Goal: Task Accomplishment & Management: Complete application form

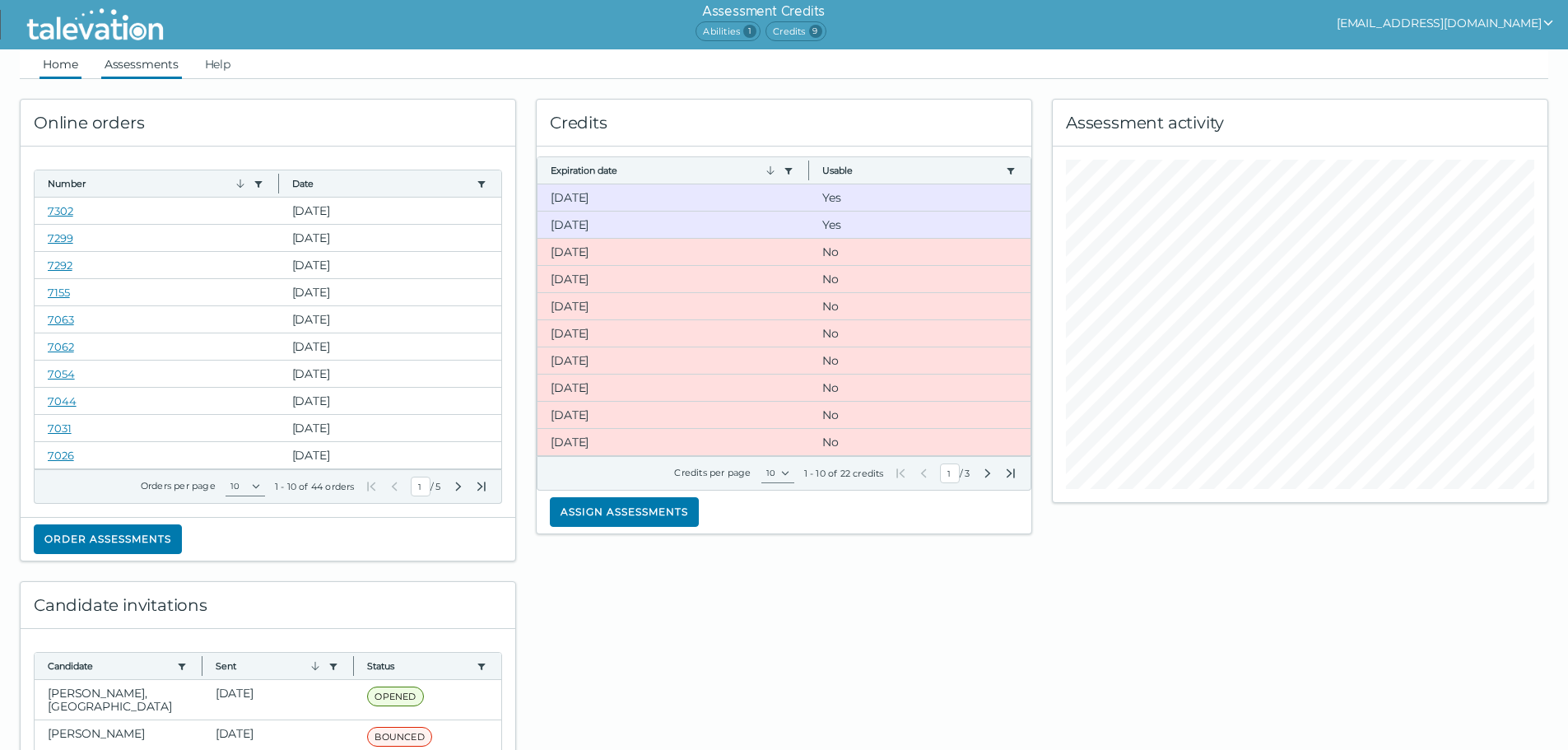
click at [135, 62] on link "Assessments" at bounding box center [142, 63] width 81 height 30
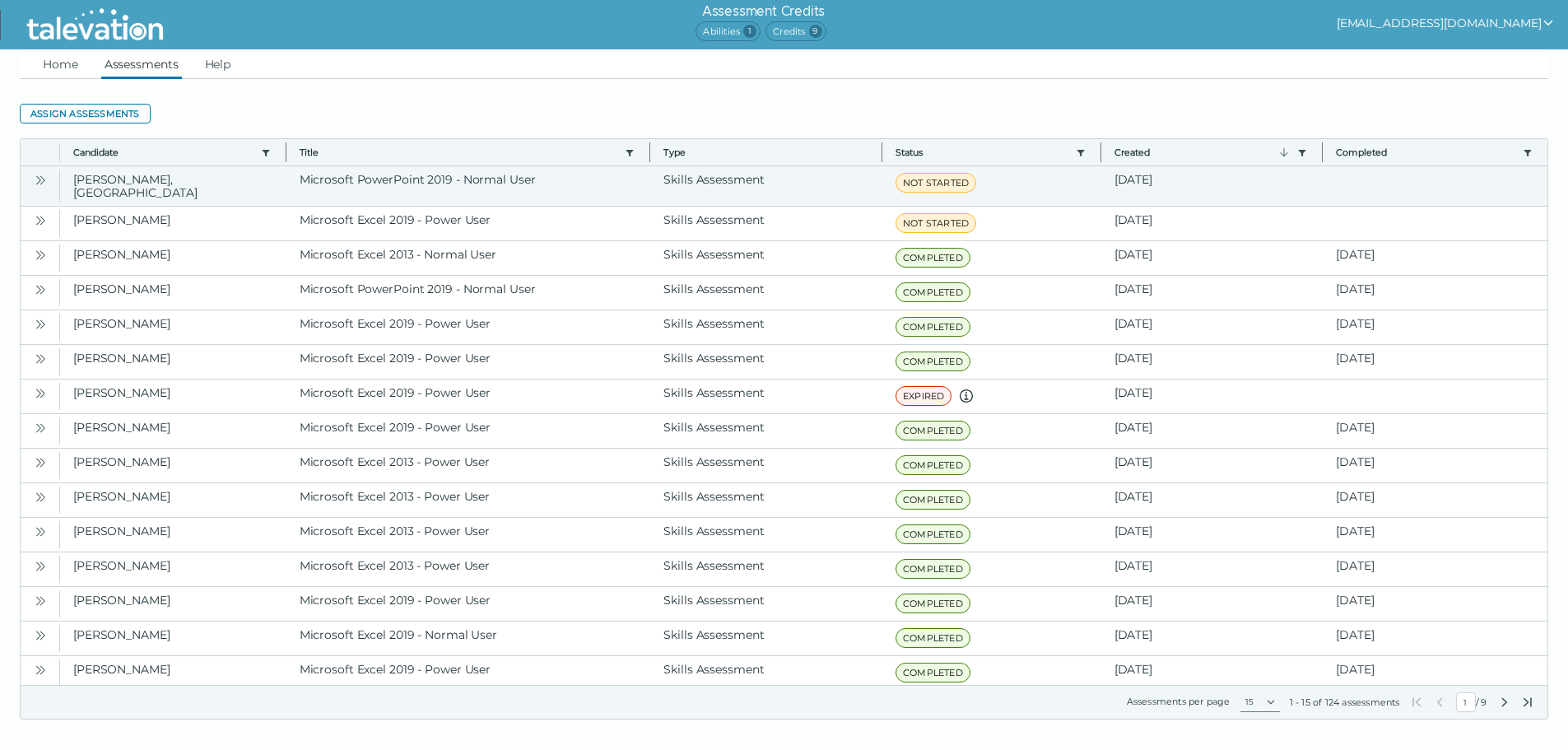
click at [46, 181] on icon "Open" at bounding box center [41, 181] width 14 height 14
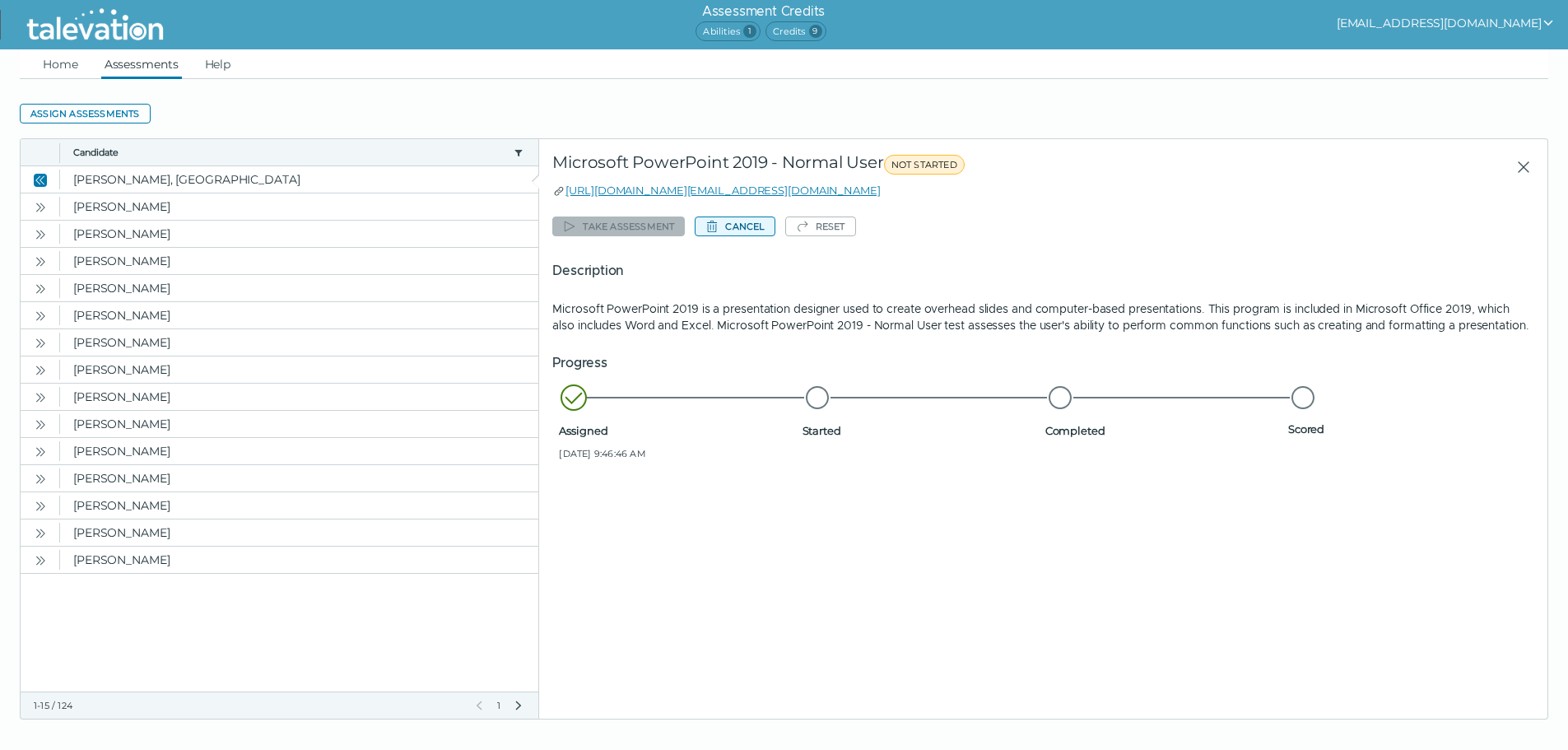
click at [748, 220] on button "Cancel" at bounding box center [735, 226] width 80 height 19
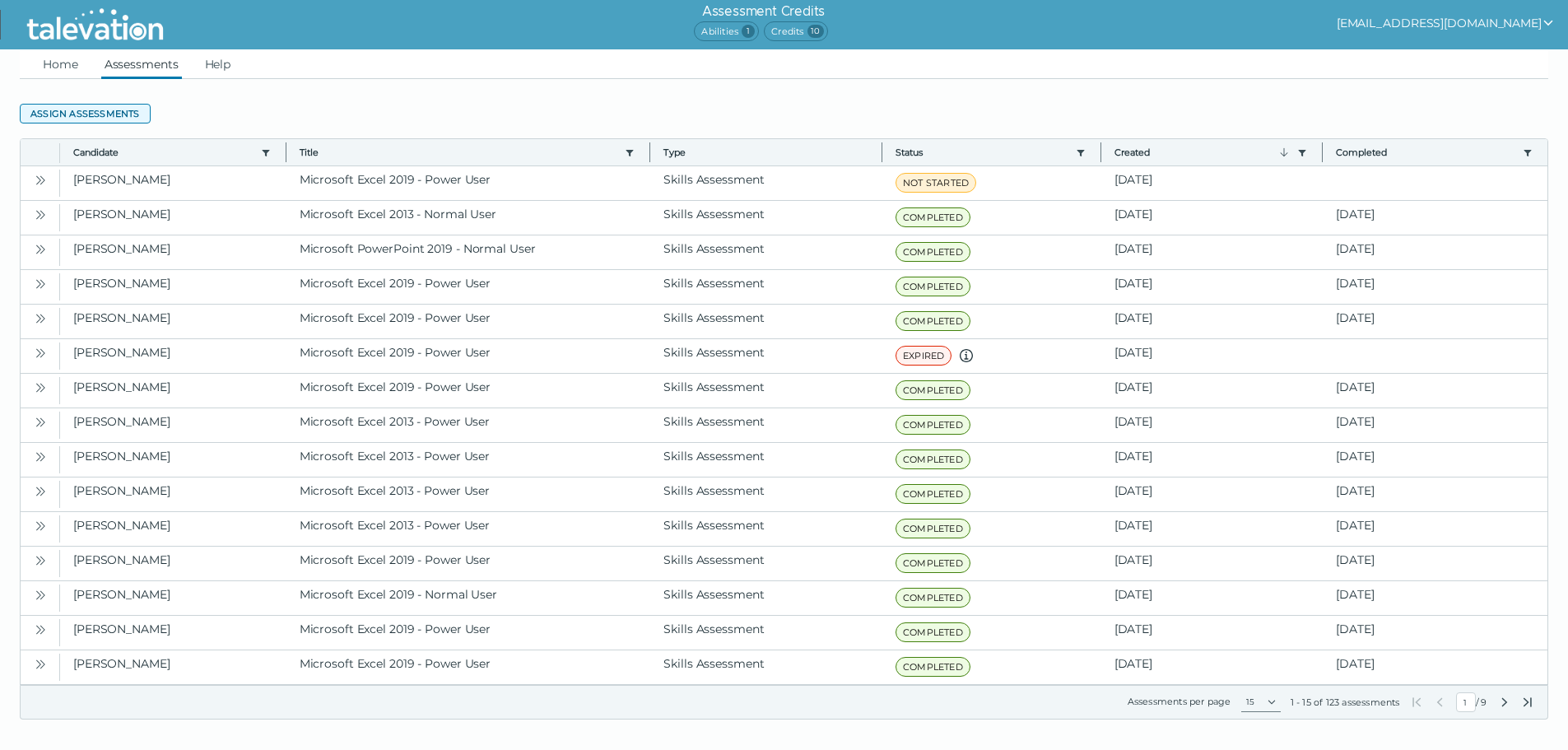
click at [62, 117] on button "Assign assessments" at bounding box center [84, 113] width 131 height 19
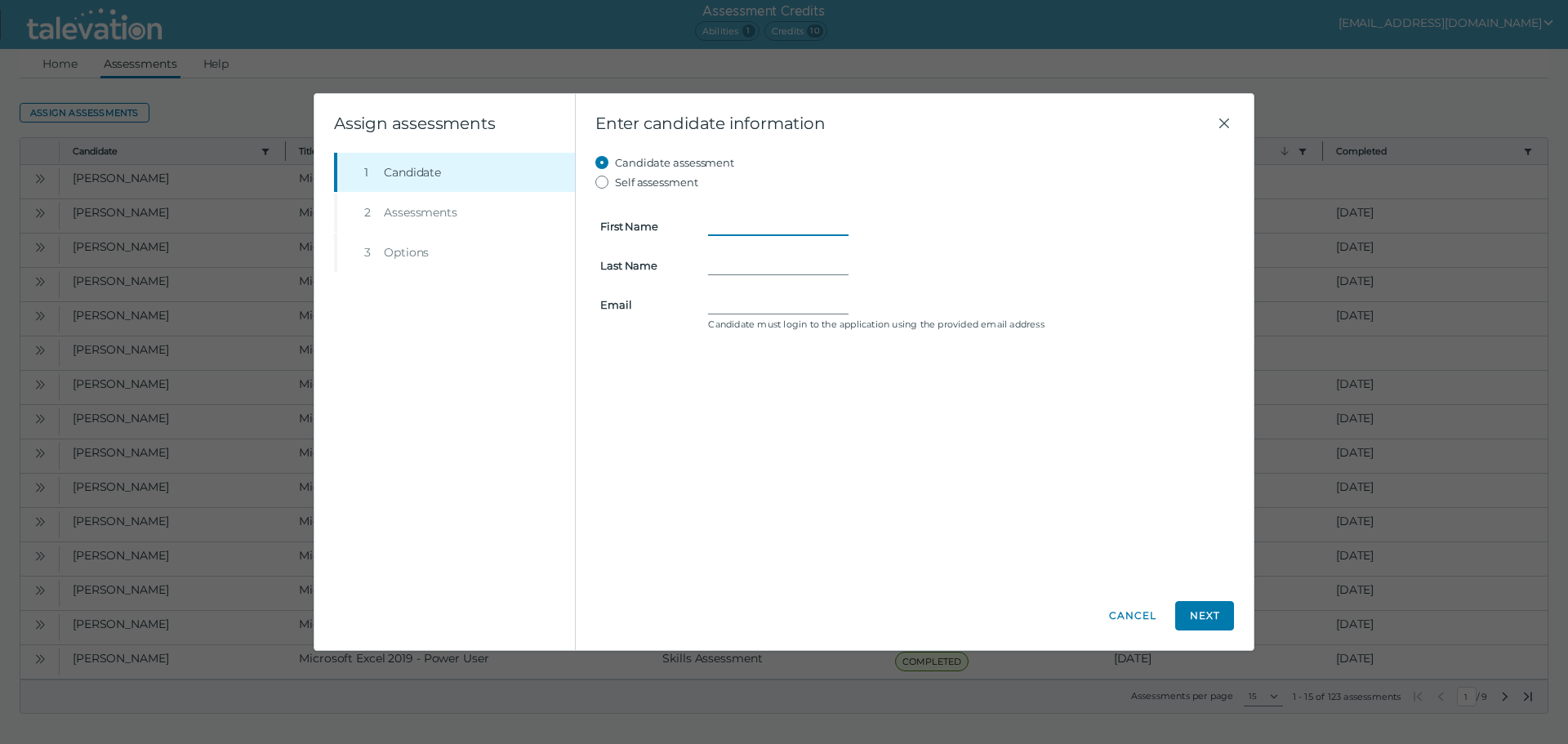
click at [794, 234] on input "First Name" at bounding box center [778, 225] width 141 height 19
type input "Jahkere"
click at [730, 267] on input "Last Name" at bounding box center [778, 265] width 141 height 19
type input "Wilson"
click at [789, 276] on form "First Name Jahkere Last Name Wilson Email Candidate must login to the applicati…" at bounding box center [915, 264] width 638 height 144
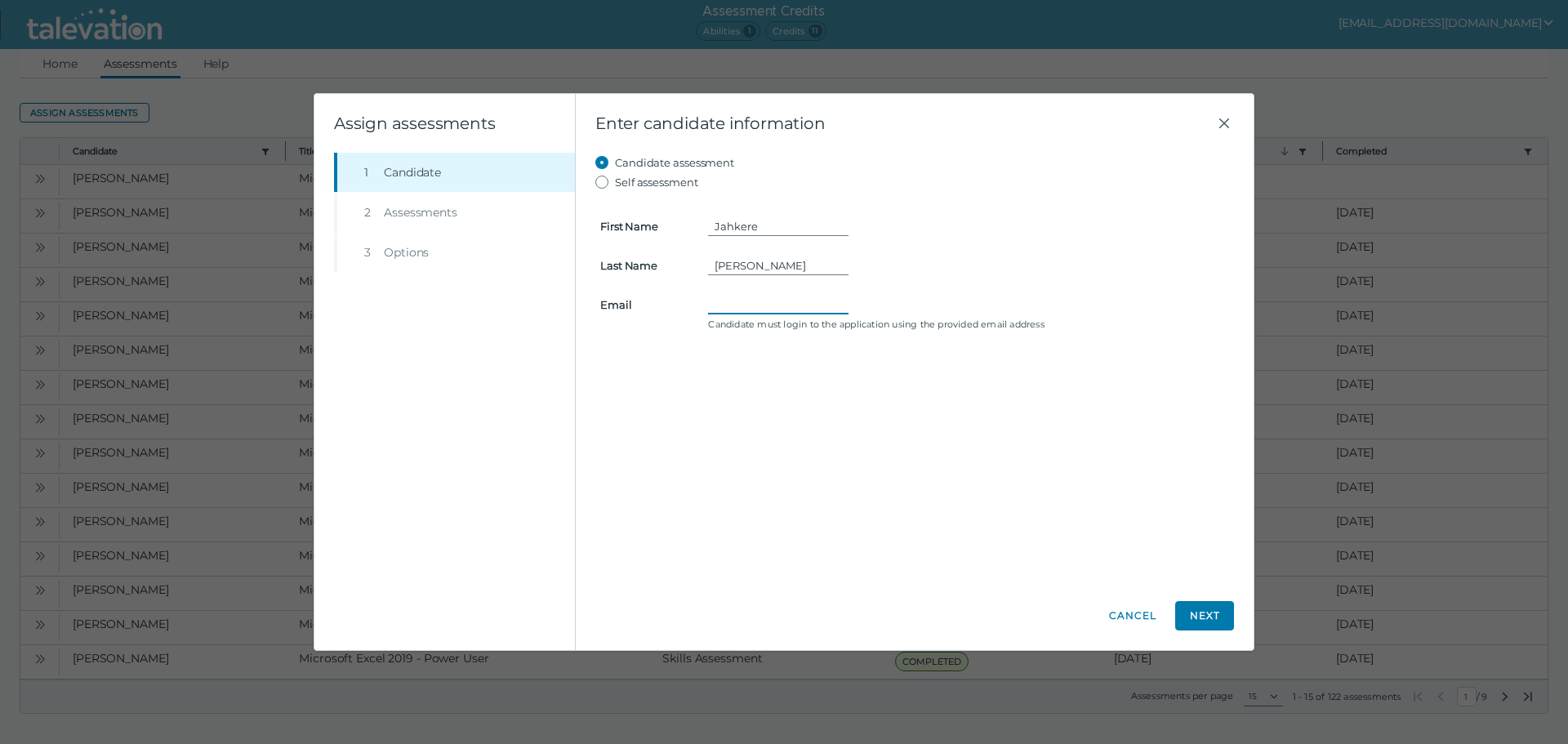
click at [792, 297] on input "Email" at bounding box center [778, 304] width 141 height 19
paste input "jahkerewilson92@gmail.com"
type input "jahkerewilson92@gmail.com"
click at [1210, 621] on button "Next" at bounding box center [1204, 616] width 59 height 29
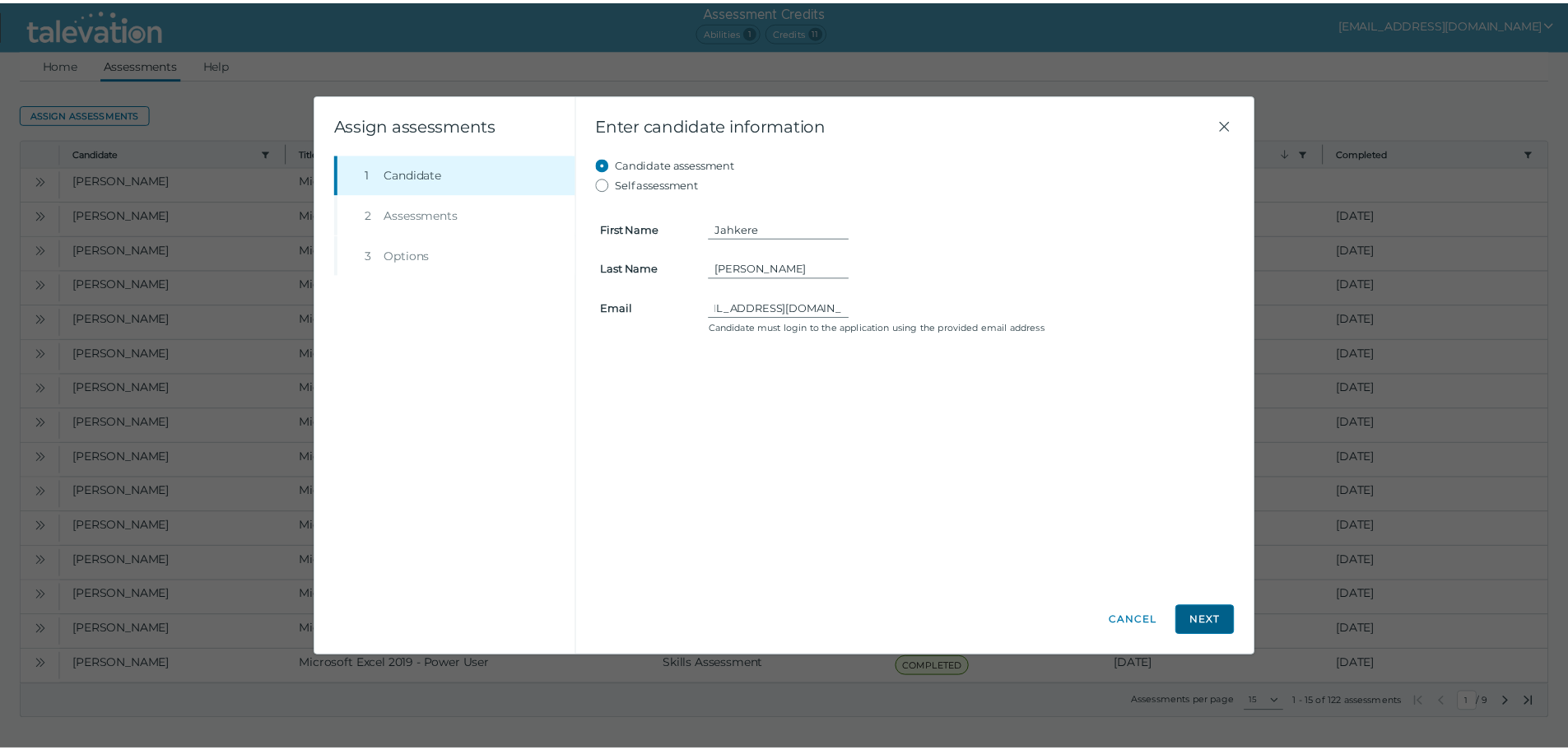
scroll to position [0, 0]
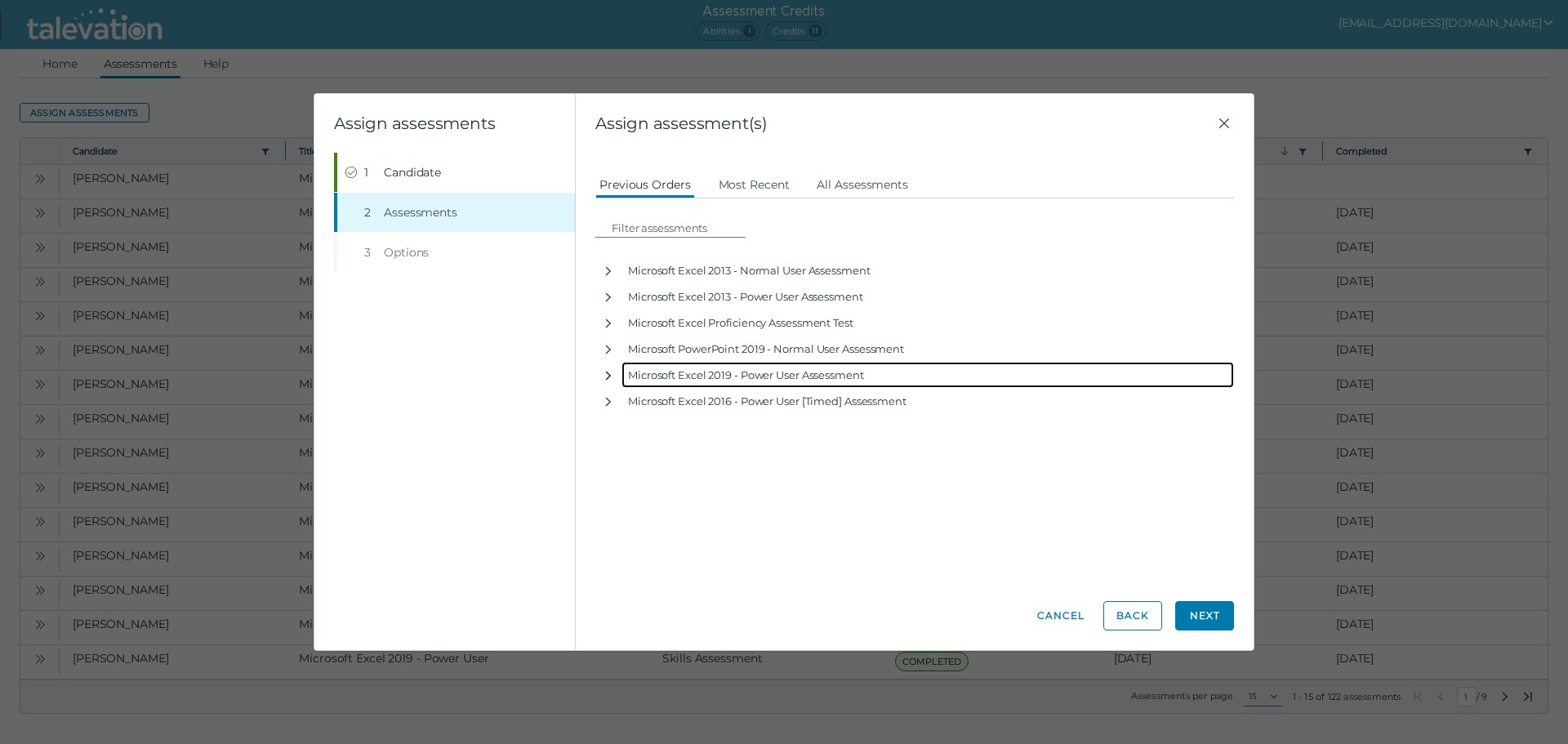
click at [606, 374] on icon "button" at bounding box center [608, 376] width 13 height 13
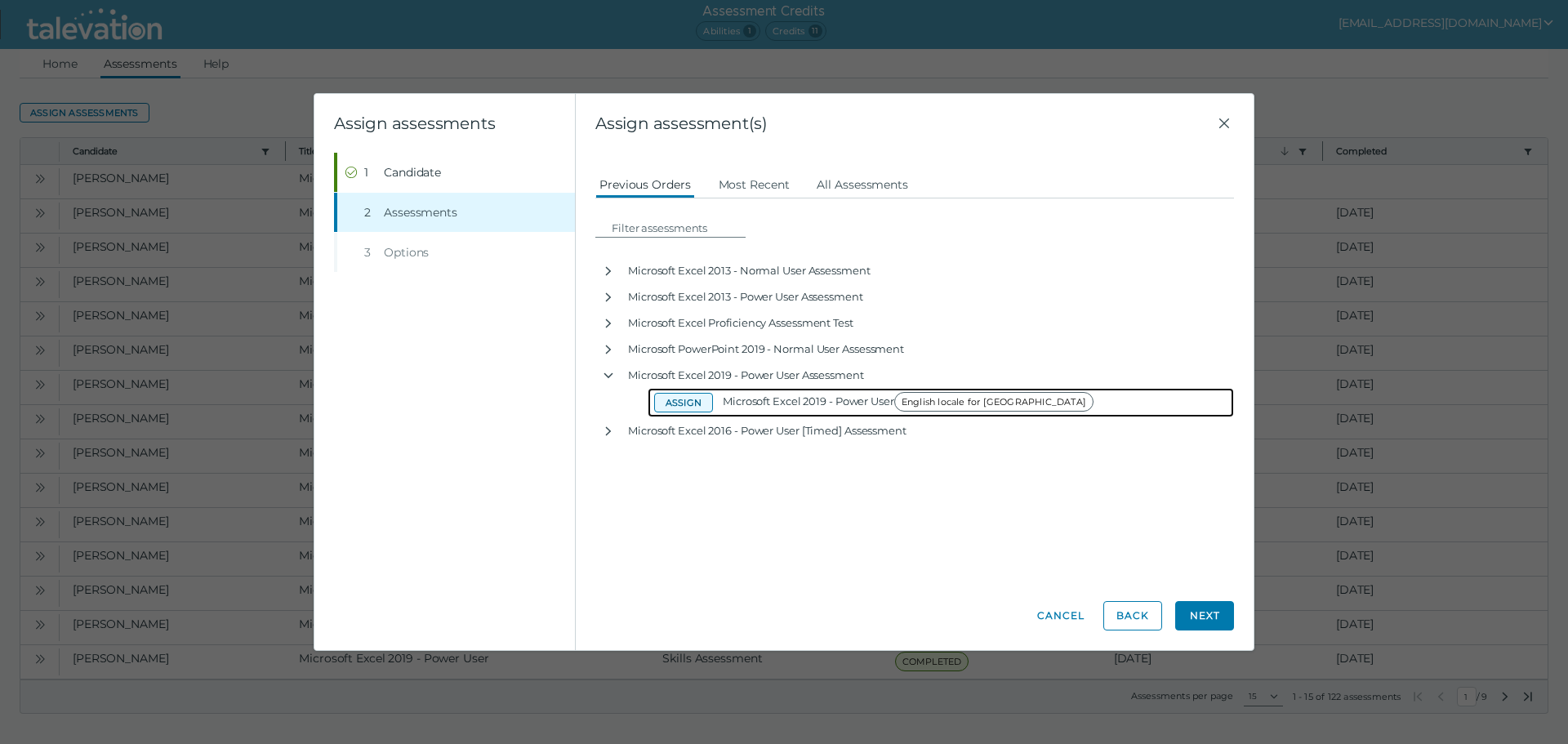
click at [670, 406] on button "Assign" at bounding box center [683, 402] width 59 height 19
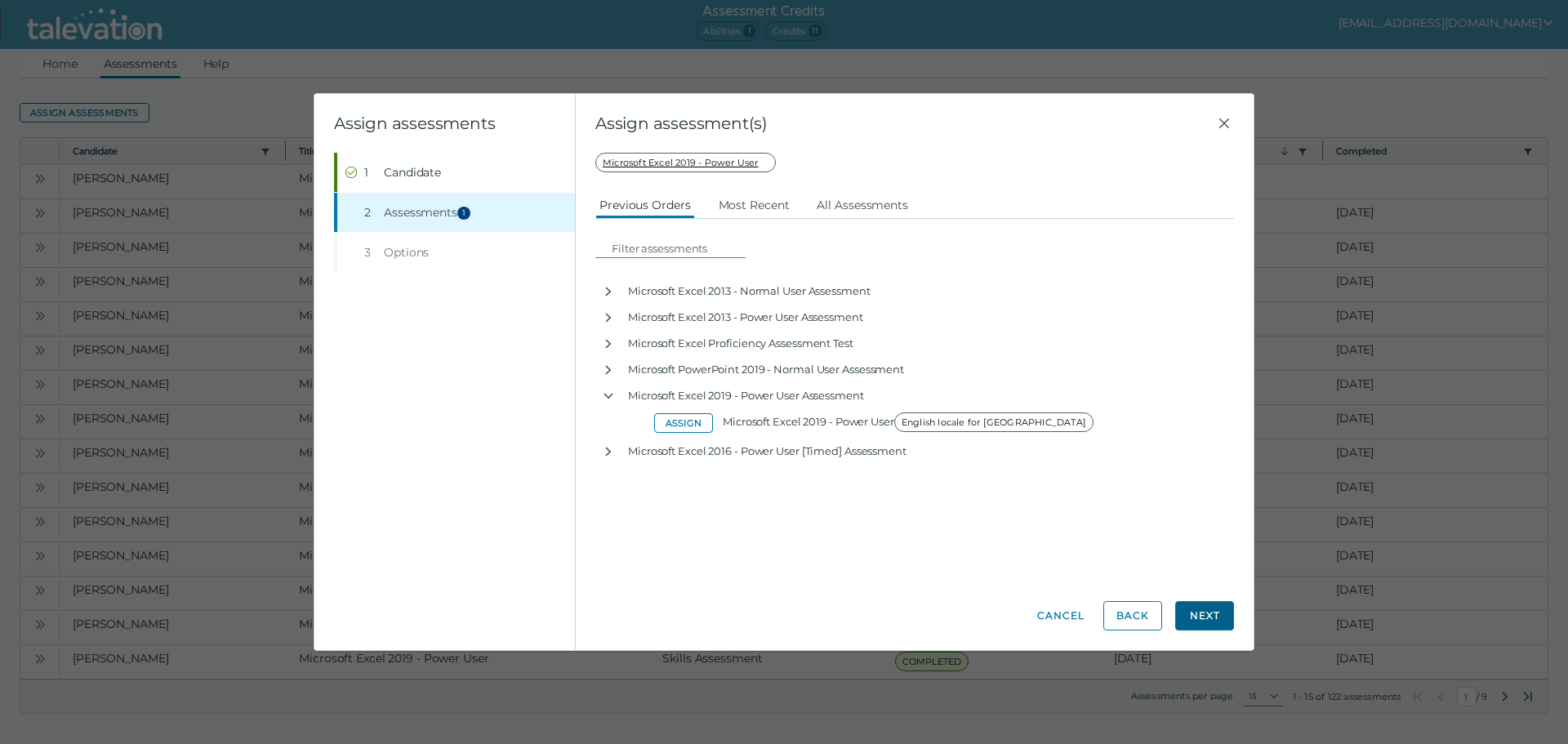
click at [1215, 614] on button "Next" at bounding box center [1204, 616] width 59 height 29
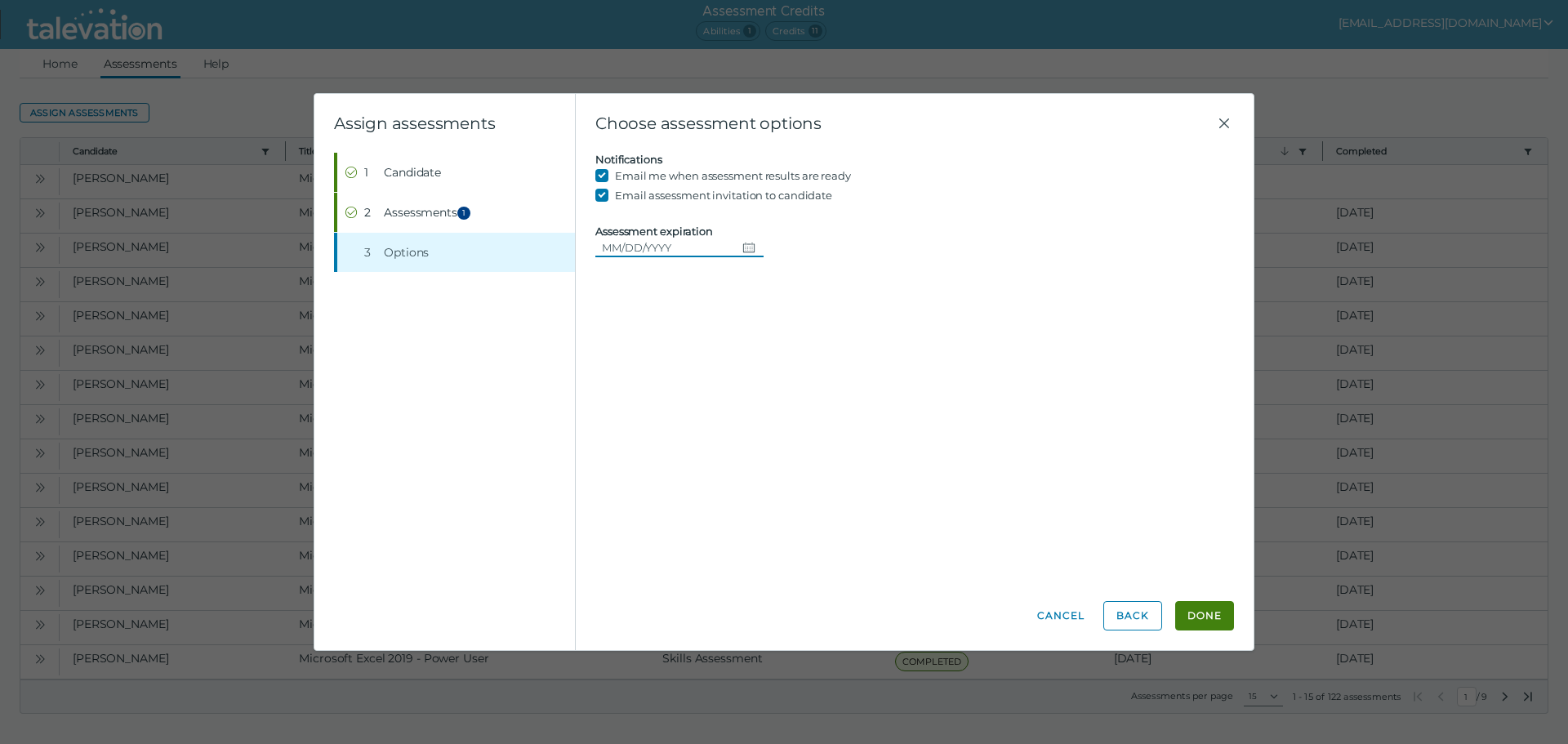
click at [735, 245] on button "Choose date" at bounding box center [749, 247] width 28 height 19
click at [753, 409] on button "14" at bounding box center [741, 414] width 29 height 29
type input "[DATE]"
click at [1186, 612] on button "Done" at bounding box center [1204, 616] width 59 height 29
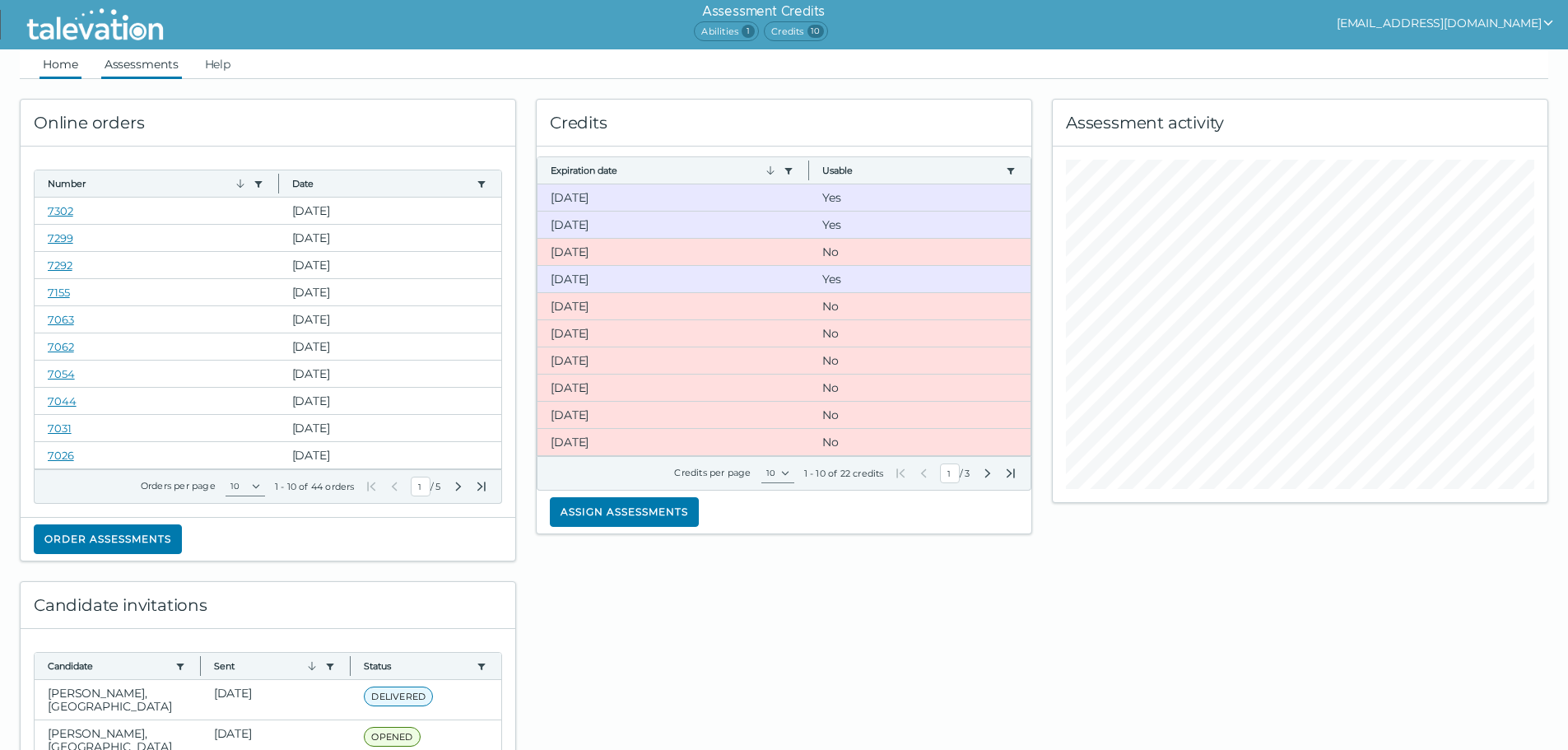
click at [127, 62] on link "Assessments" at bounding box center [142, 63] width 81 height 30
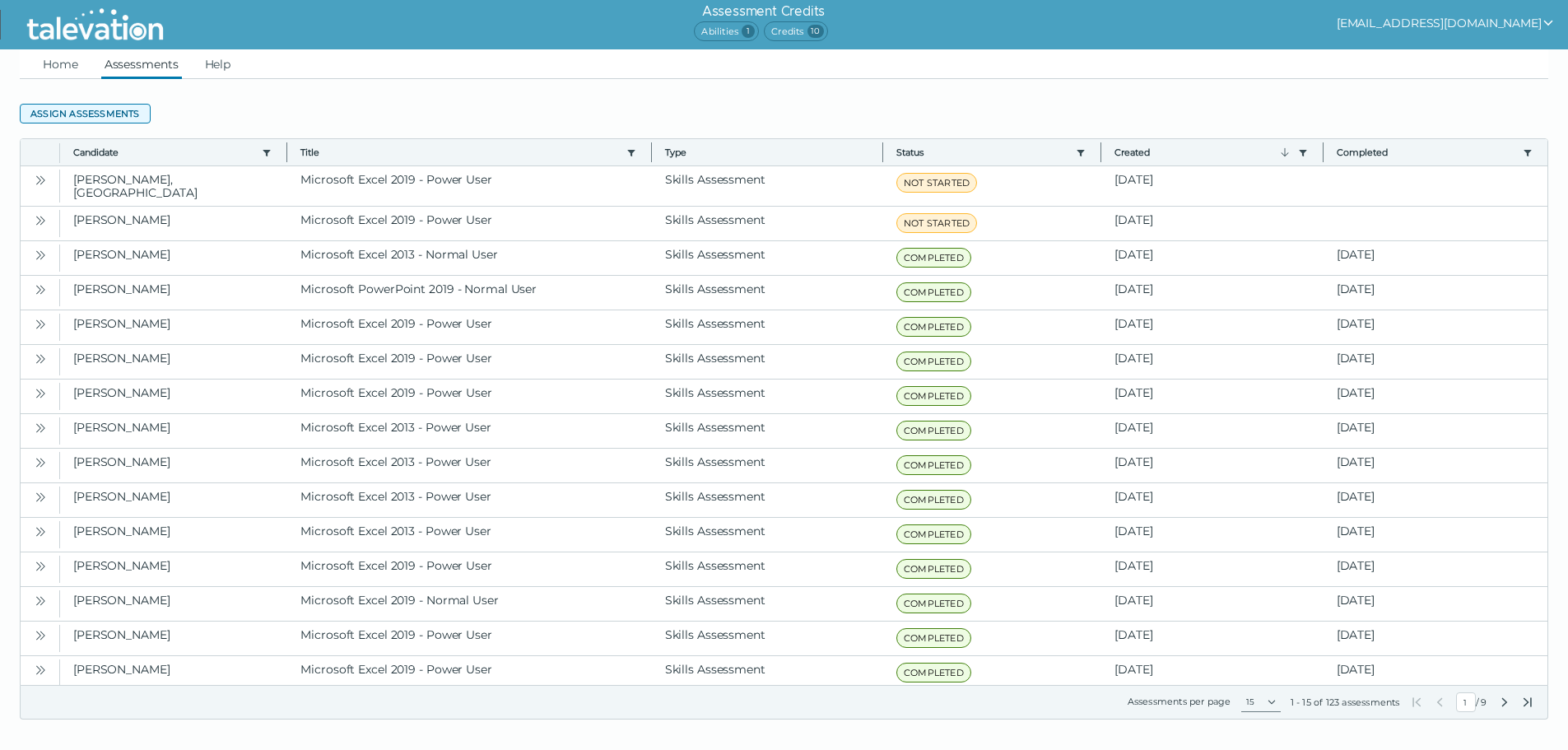
click at [130, 114] on button "Assign assessments" at bounding box center [84, 113] width 131 height 19
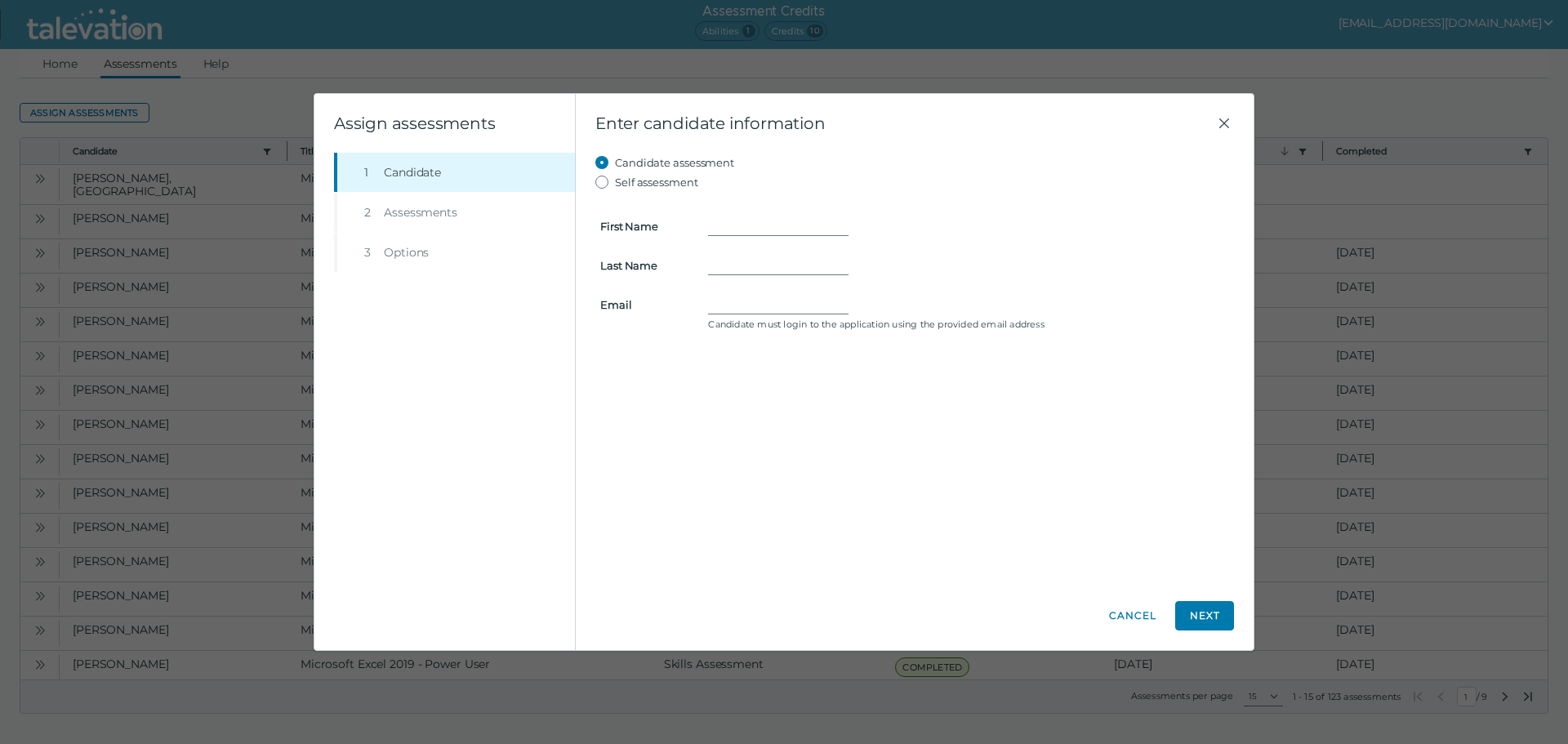
click at [705, 221] on div at bounding box center [968, 225] width 540 height 19
click at [727, 222] on input "First Name" at bounding box center [778, 225] width 141 height 19
type input "[PERSON_NAME]"
click at [766, 273] on input "Last Name" at bounding box center [778, 265] width 141 height 19
type input "[PERSON_NAME]"
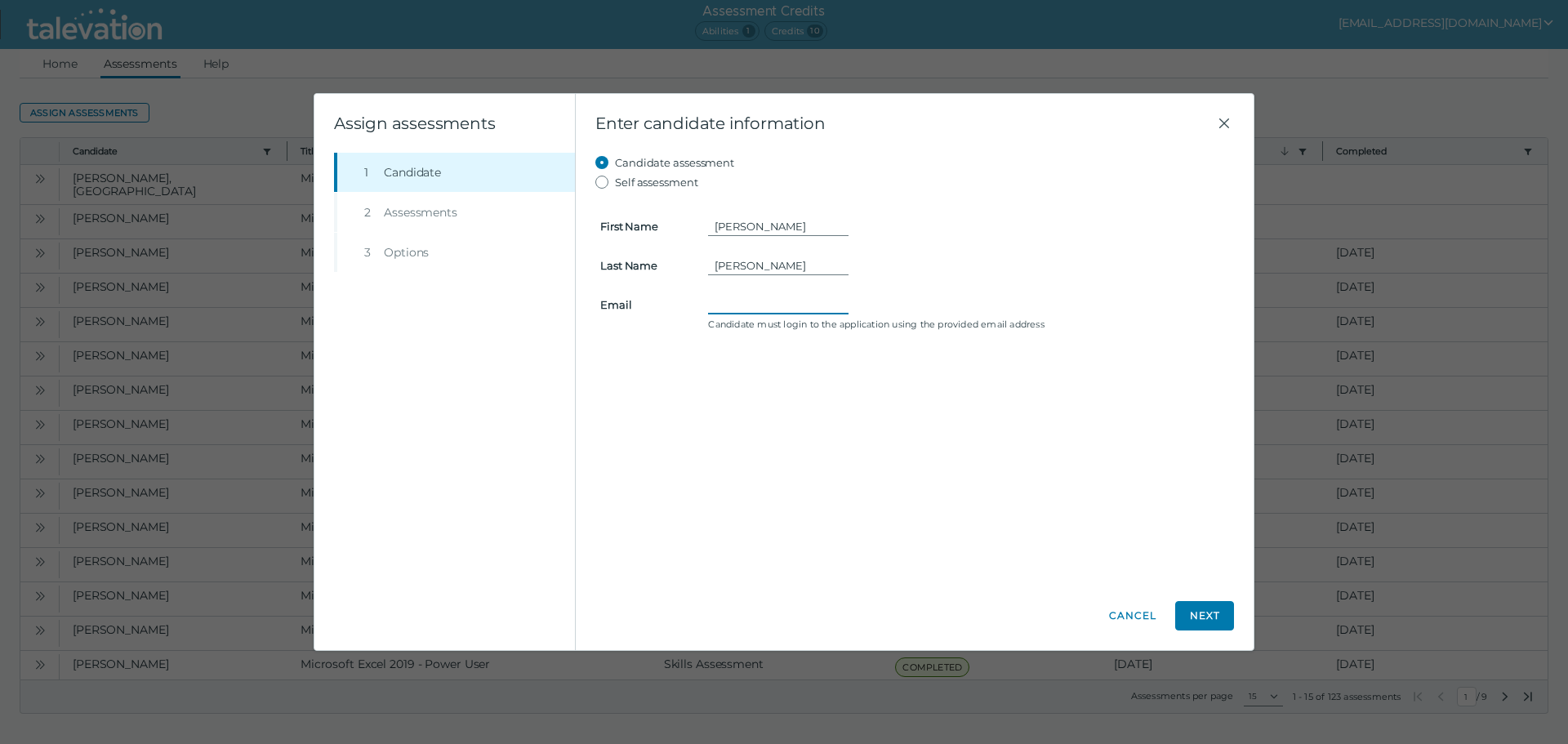
click at [798, 308] on input "Email" at bounding box center [778, 304] width 141 height 19
click at [786, 309] on input "Email" at bounding box center [778, 304] width 141 height 19
paste input "[EMAIL_ADDRESS][DOMAIN_NAME]"
type input "[EMAIL_ADDRESS][DOMAIN_NAME]"
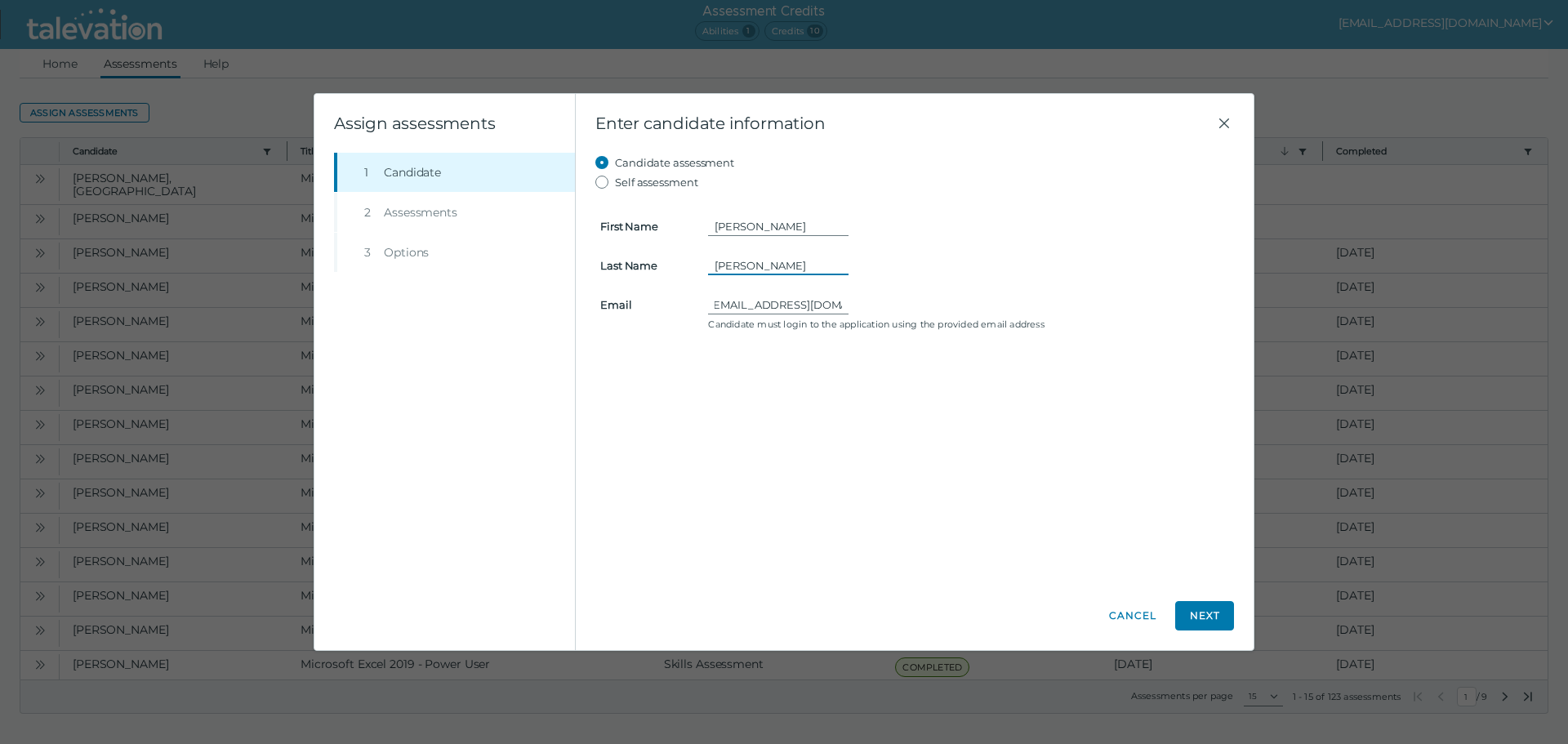
click at [762, 266] on input "[PERSON_NAME]" at bounding box center [778, 265] width 141 height 19
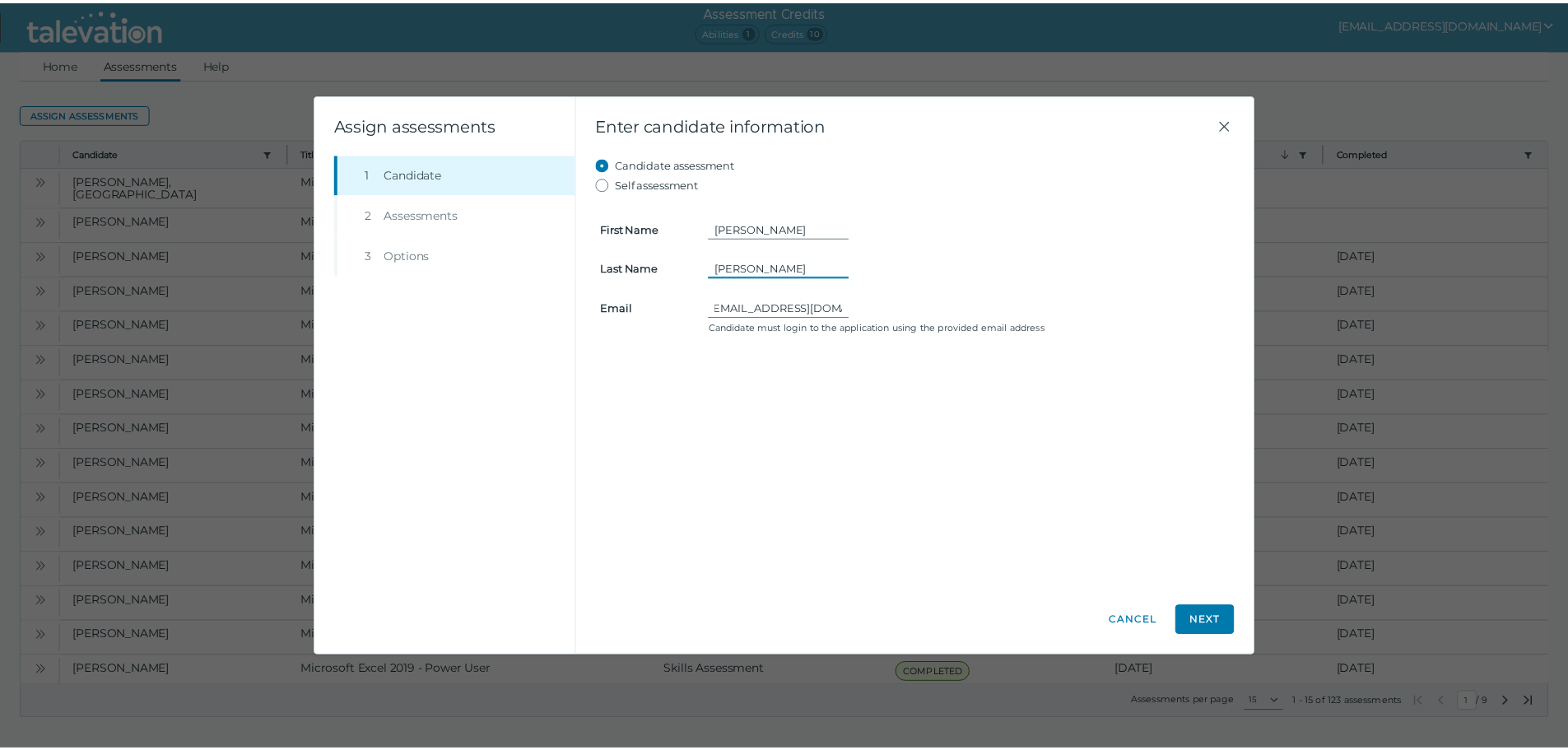
scroll to position [0, 0]
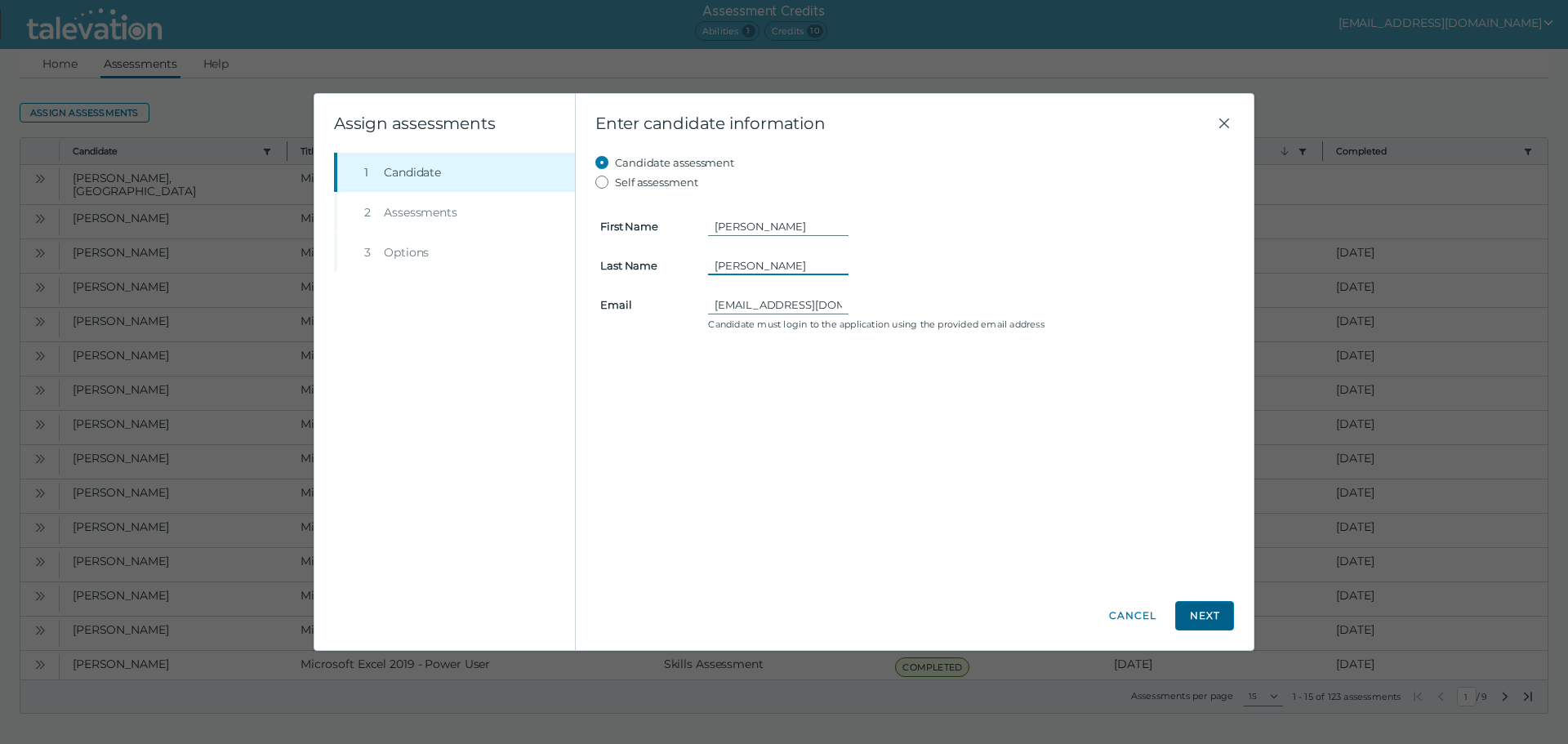
type input "[PERSON_NAME]"
click at [1221, 619] on button "Next" at bounding box center [1204, 616] width 59 height 29
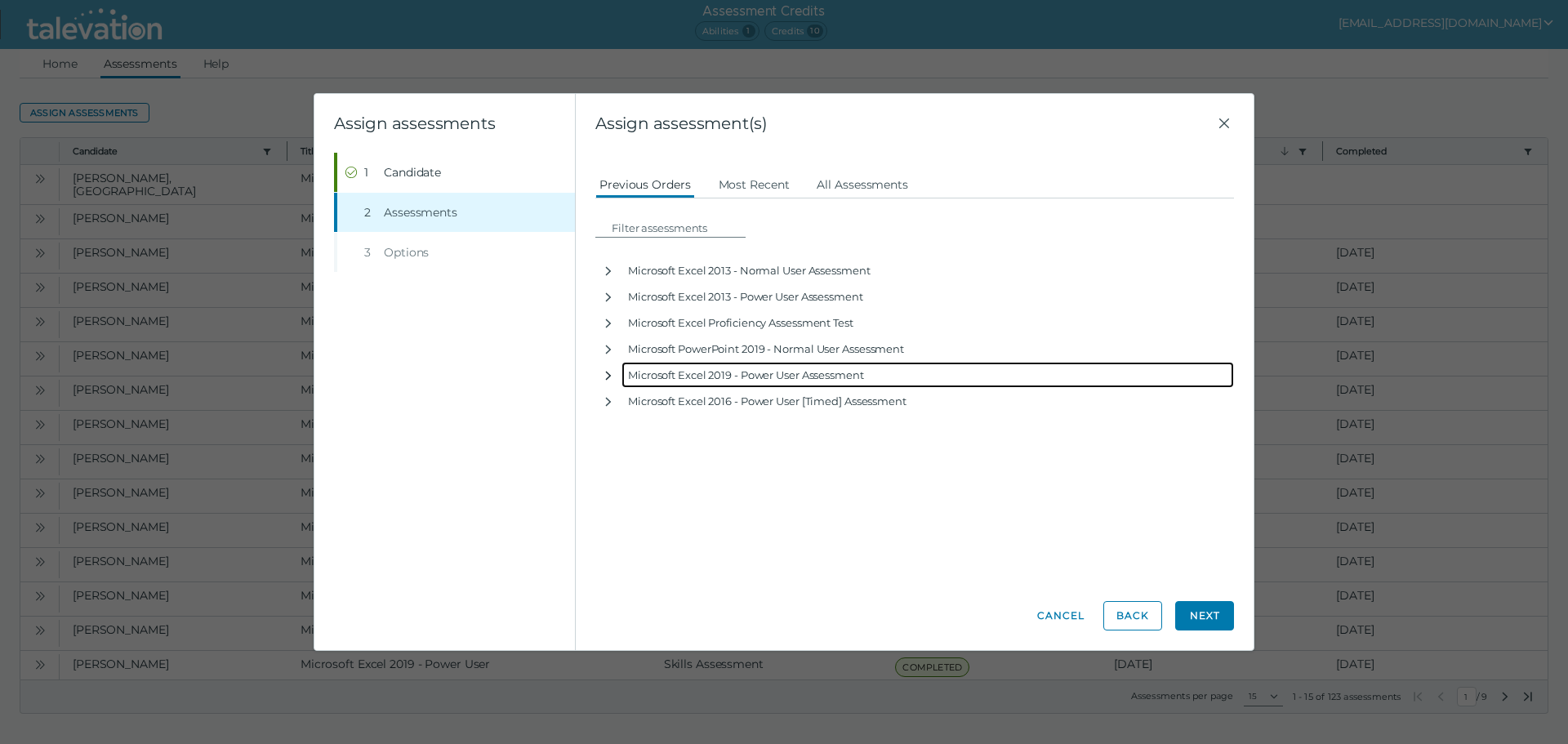
click at [607, 371] on icon "button" at bounding box center [608, 376] width 13 height 13
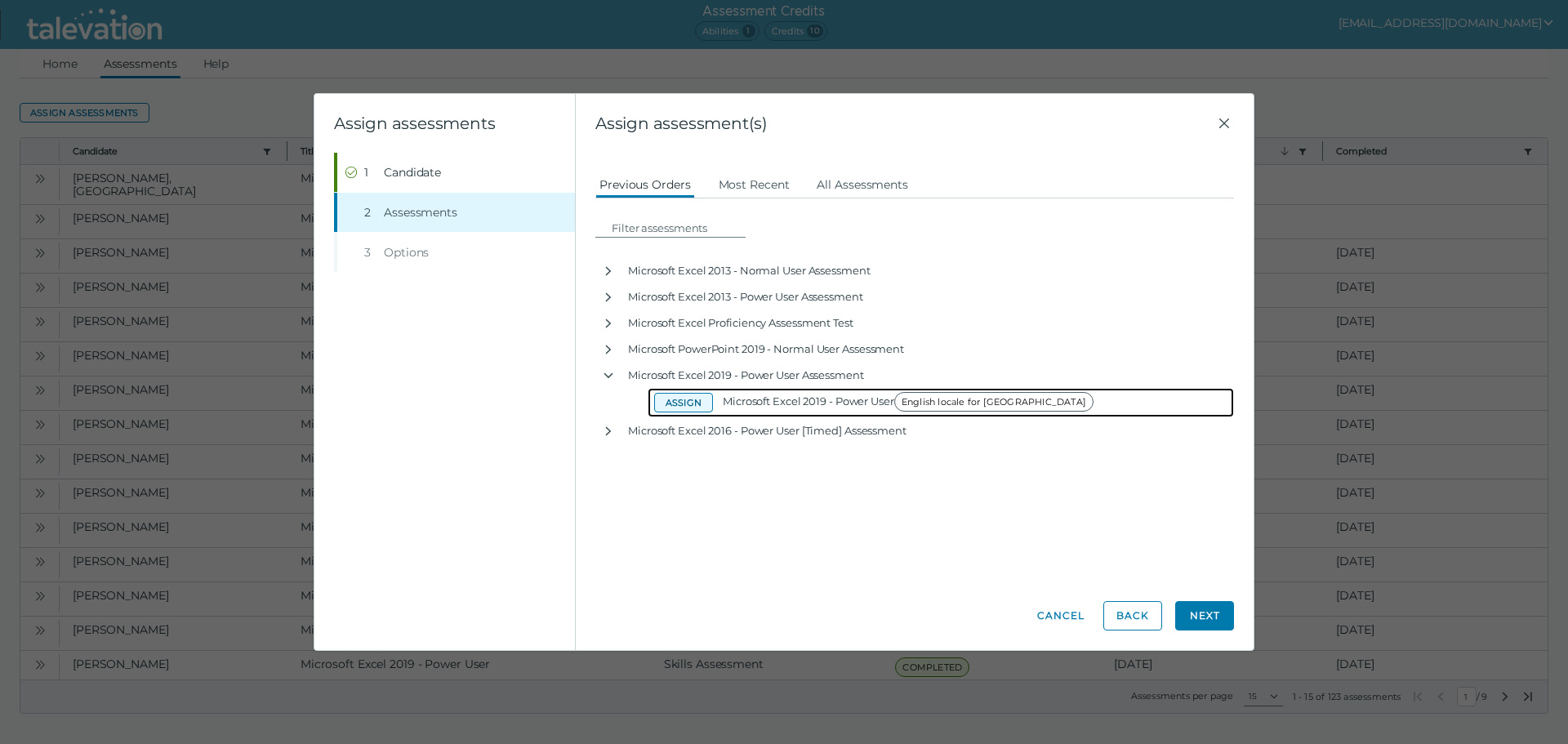
click at [683, 403] on button "Assign" at bounding box center [683, 402] width 59 height 19
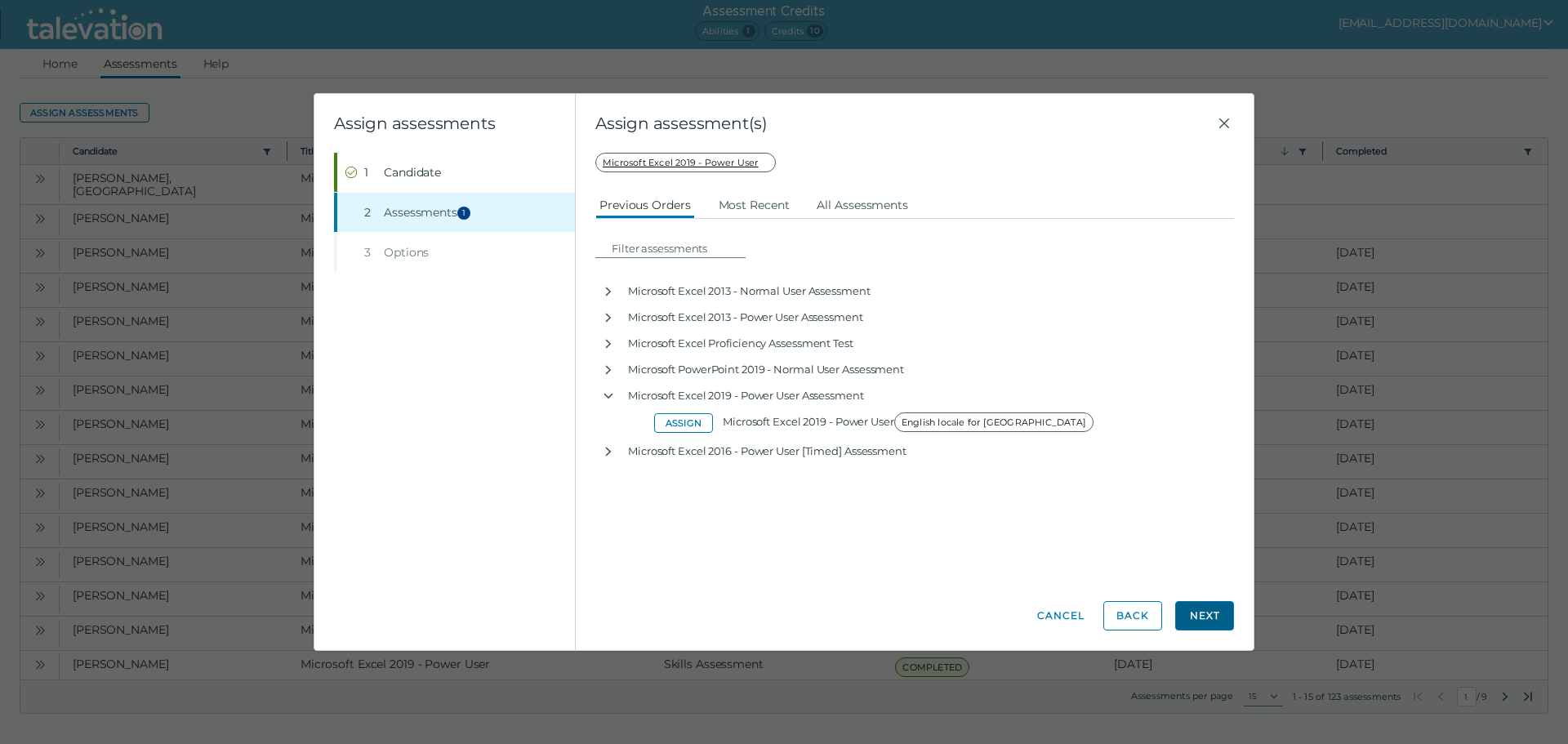
click at [1199, 615] on button "Next" at bounding box center [1204, 616] width 59 height 29
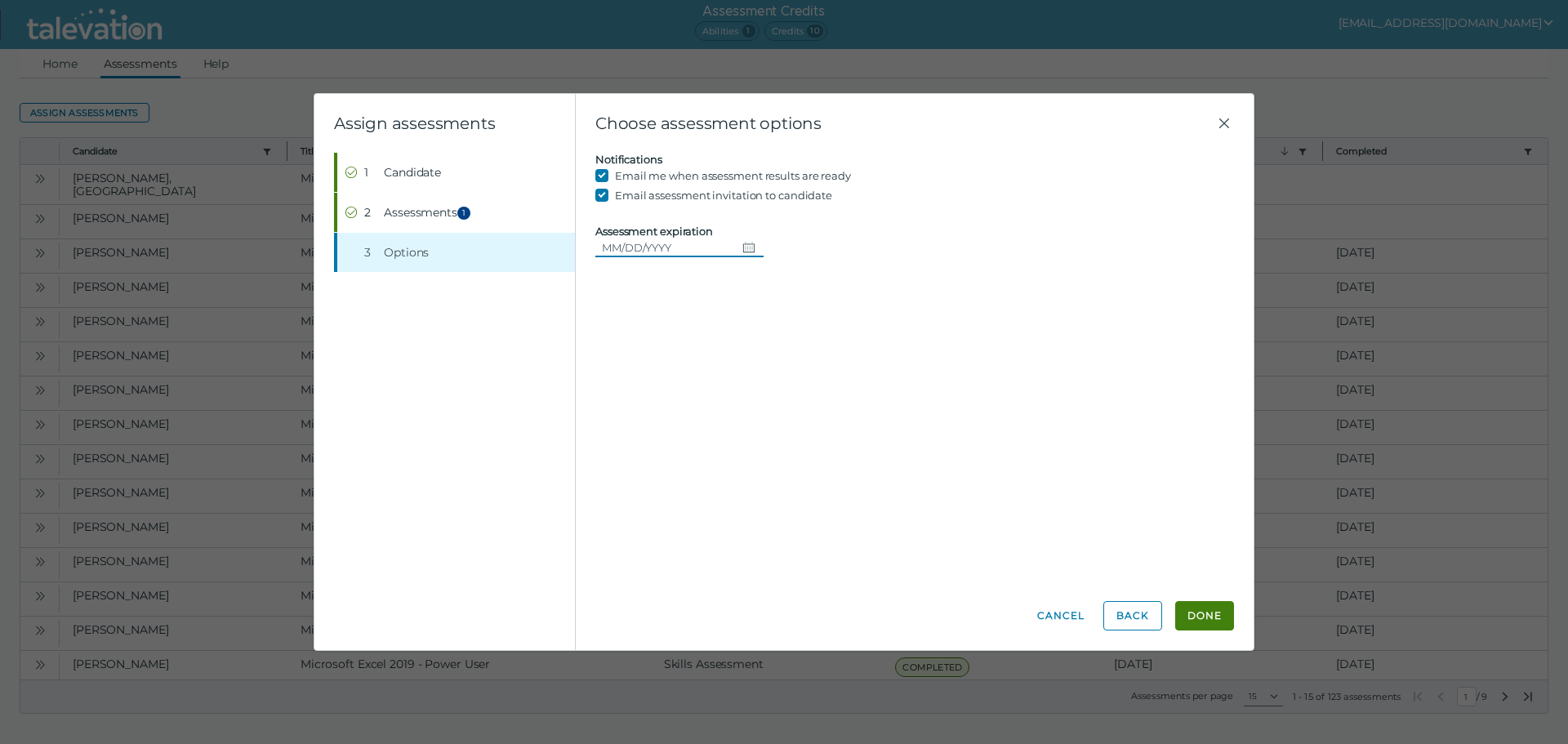
click at [742, 243] on icon "Choose date" at bounding box center [749, 248] width 13 height 13
click at [740, 421] on button "14" at bounding box center [741, 414] width 29 height 29
type input "[DATE]"
click at [1202, 612] on button "Done" at bounding box center [1204, 616] width 59 height 29
